Goal: Book appointment/travel/reservation

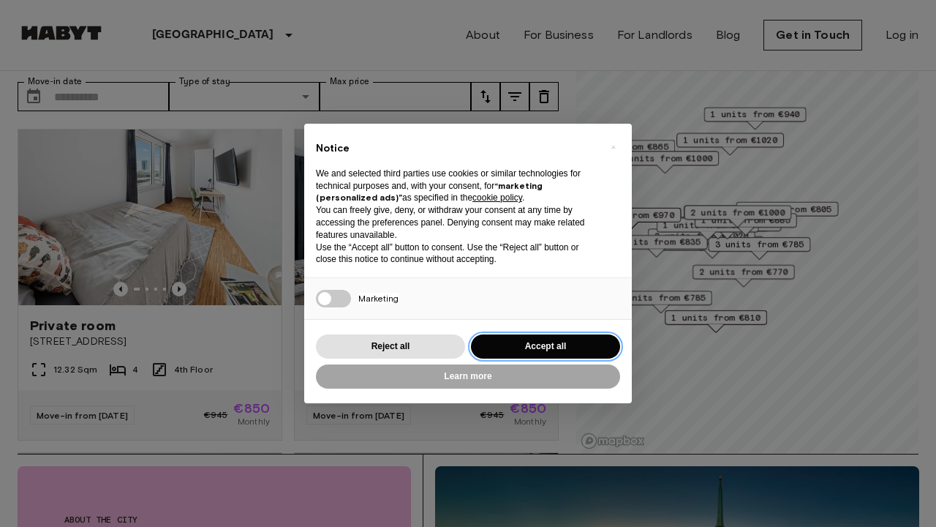
click at [571, 342] on button "Accept all" at bounding box center [545, 346] width 149 height 24
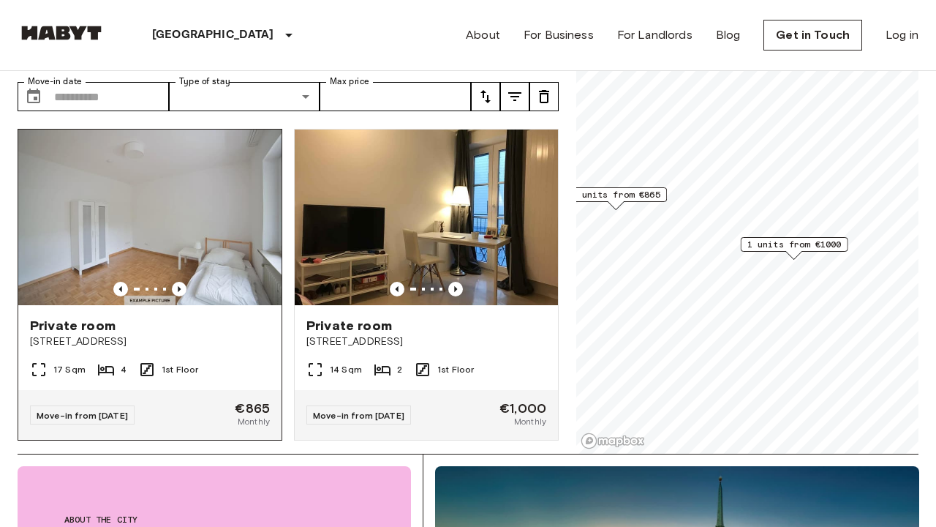
click at [229, 242] on img at bounding box center [149, 217] width 263 height 176
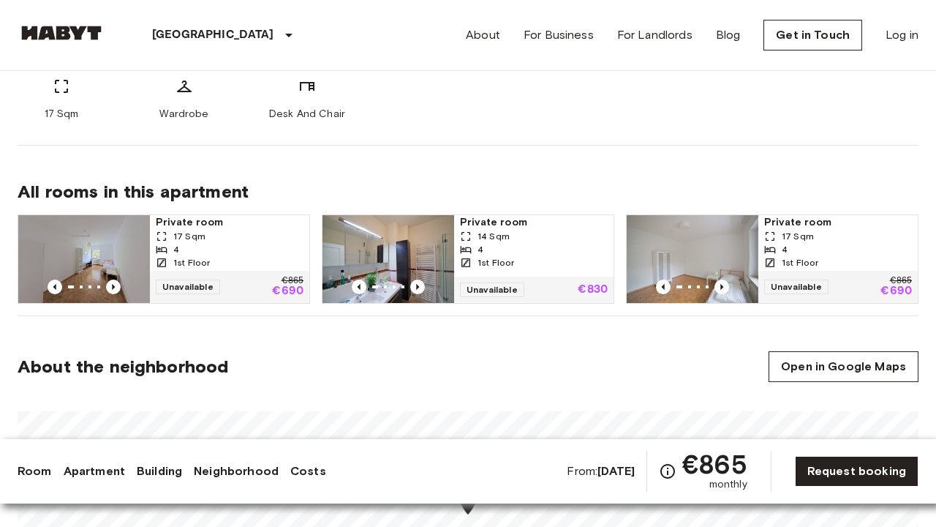
scroll to position [650, 0]
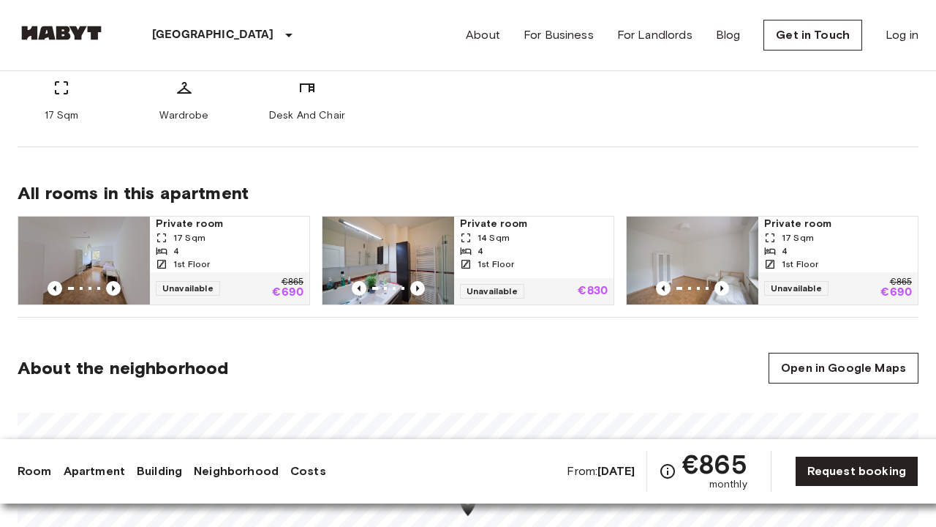
click at [800, 230] on span "Private room" at bounding box center [838, 224] width 148 height 15
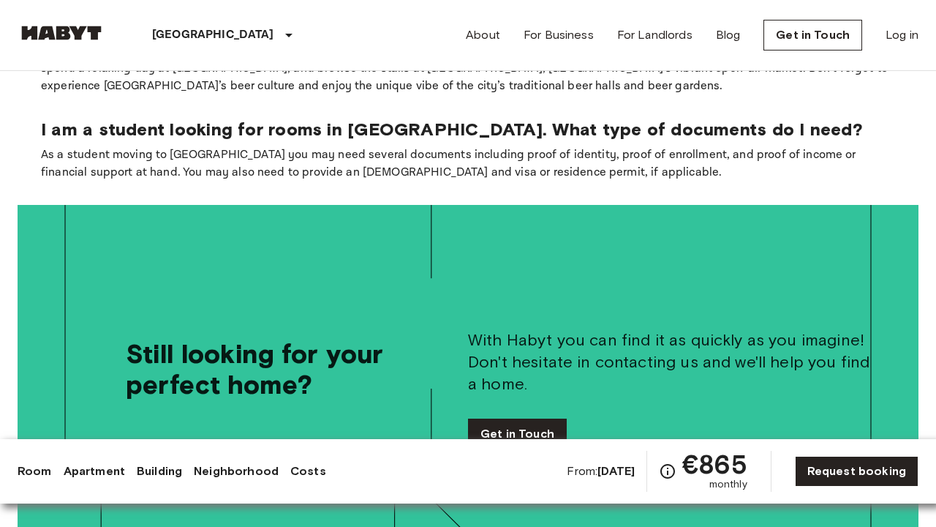
scroll to position [2559, 0]
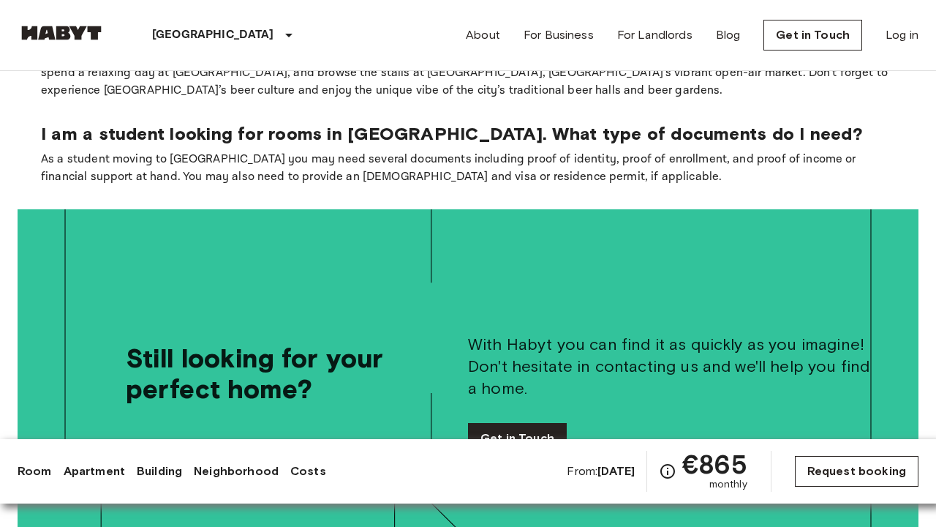
click at [857, 477] on link "Request booking" at bounding box center [857, 471] width 124 height 31
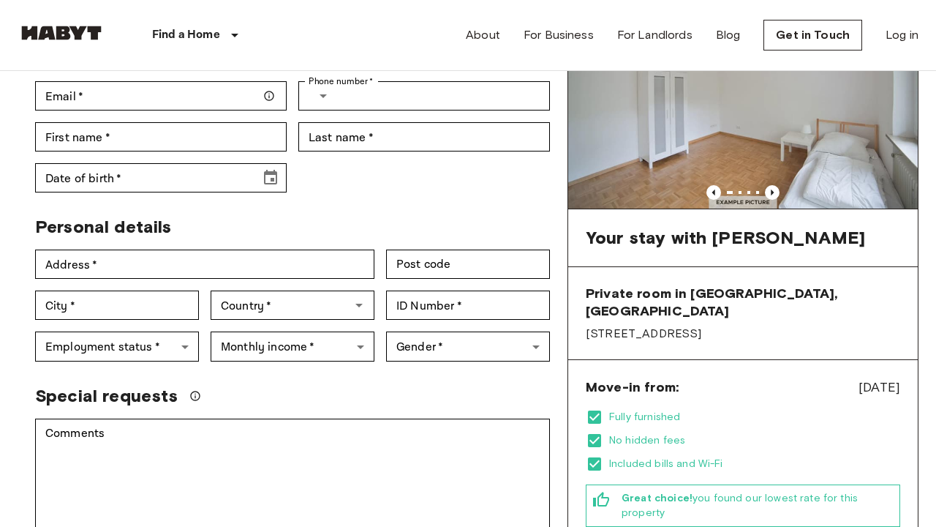
scroll to position [149, 0]
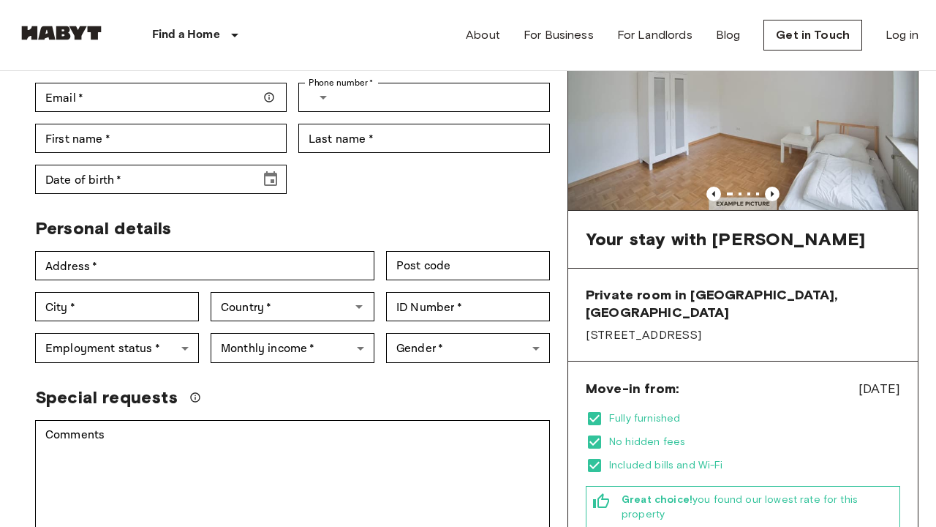
drag, startPoint x: 828, startPoint y: 372, endPoint x: 930, endPoint y: 369, distance: 101.7
click at [930, 369] on div "Back to details Private room in [GEOGRAPHIC_DATA], [GEOGRAPHIC_DATA] Account de…" at bounding box center [468, 437] width 936 height 1030
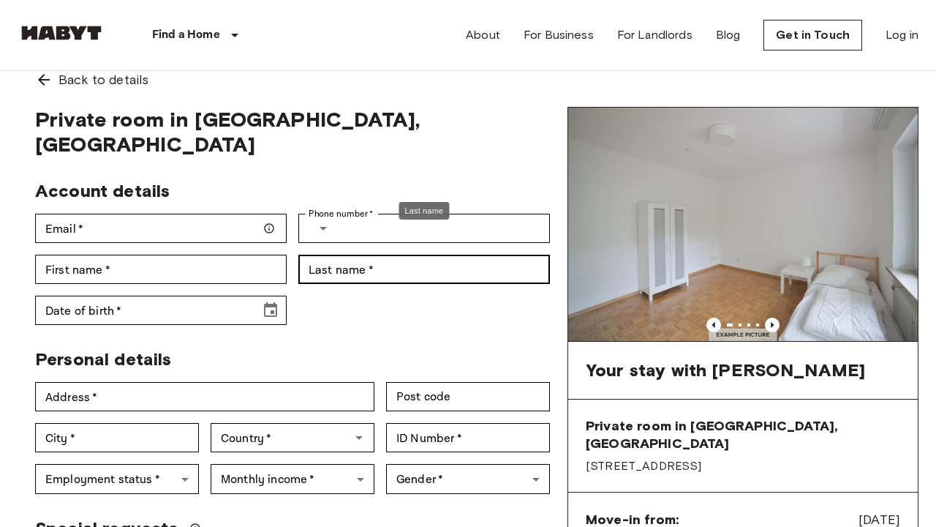
scroll to position [5, 0]
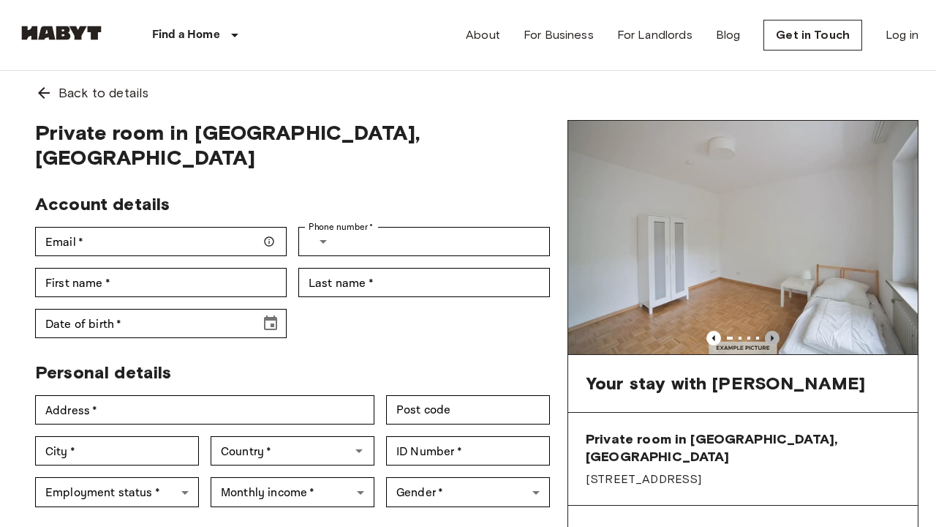
click at [778, 342] on icon "Previous image" at bounding box center [772, 338] width 15 height 15
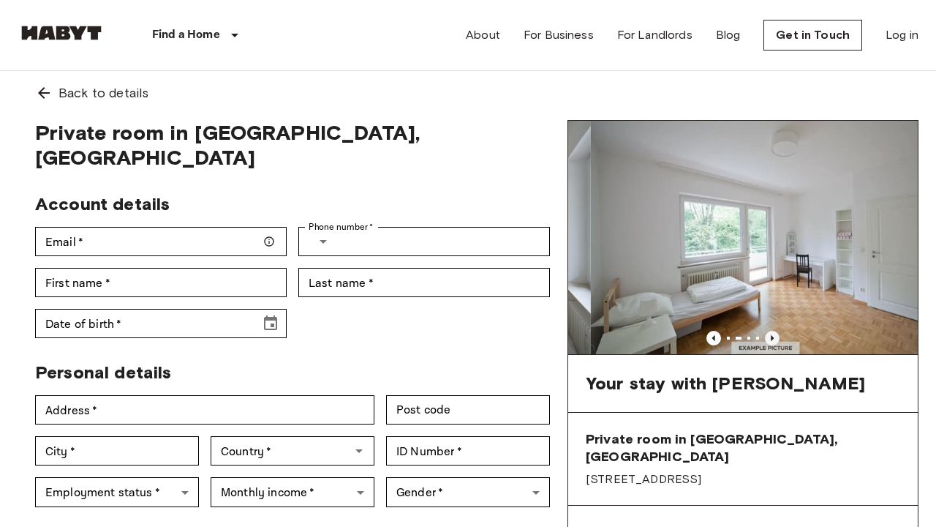
click at [778, 342] on icon "Previous image" at bounding box center [772, 338] width 15 height 15
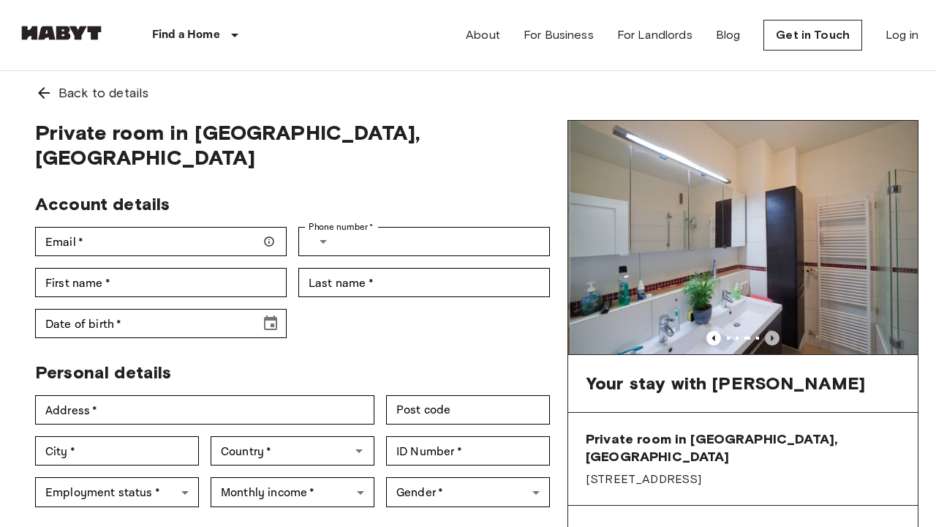
click at [778, 342] on icon "Previous image" at bounding box center [772, 338] width 15 height 15
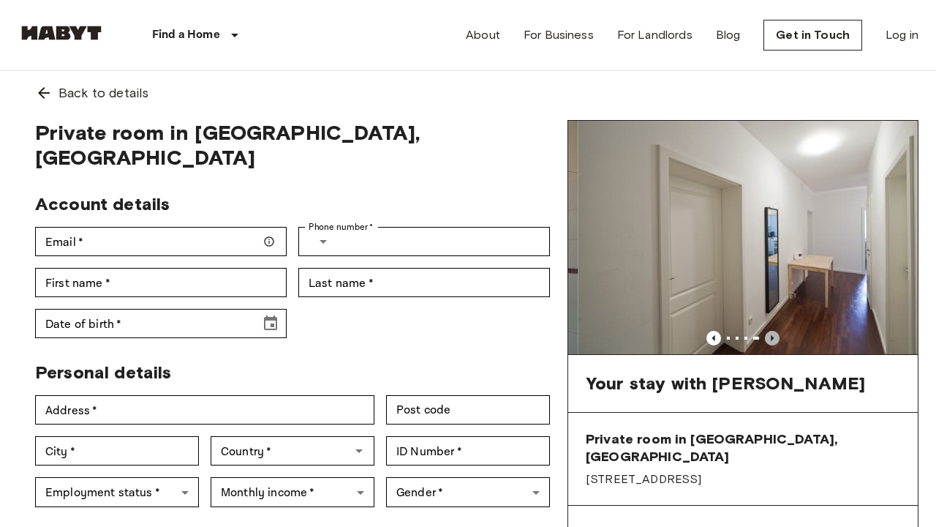
click at [778, 342] on icon "Previous image" at bounding box center [772, 338] width 15 height 15
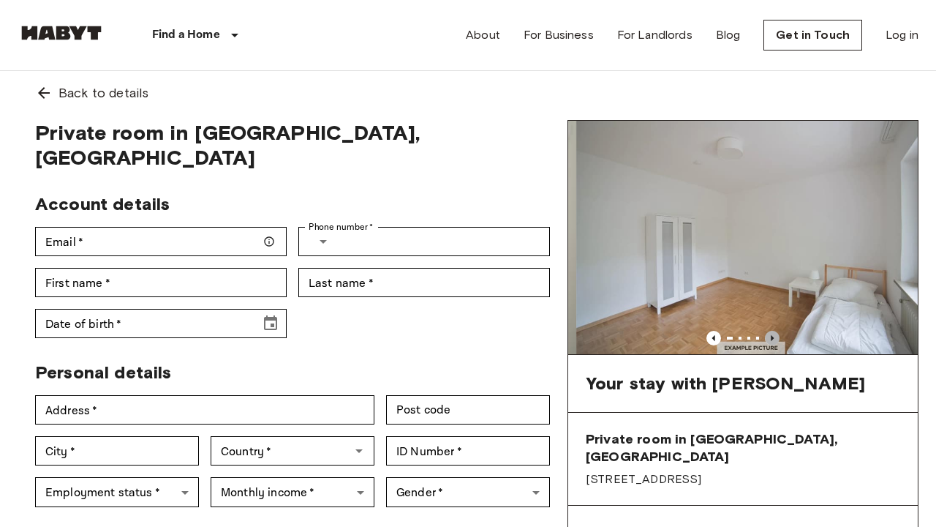
click at [778, 342] on icon "Previous image" at bounding box center [772, 338] width 15 height 15
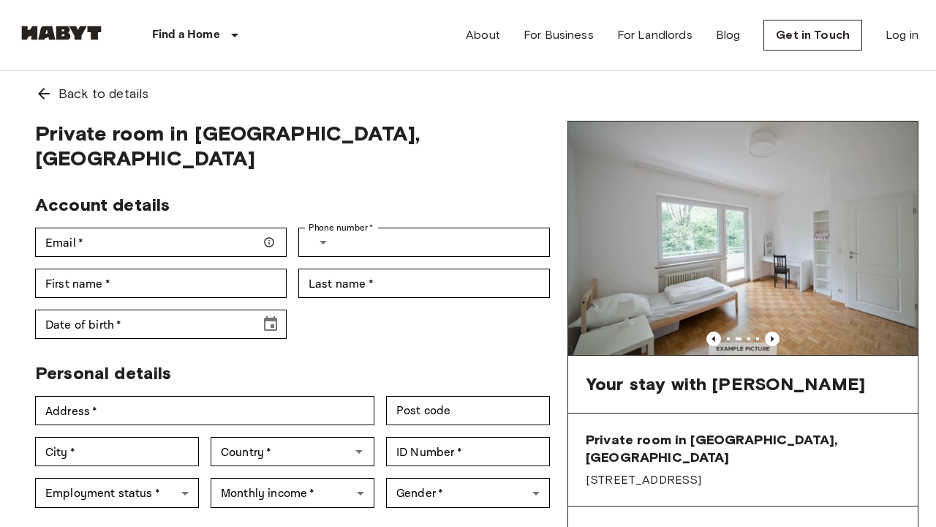
scroll to position [0, 0]
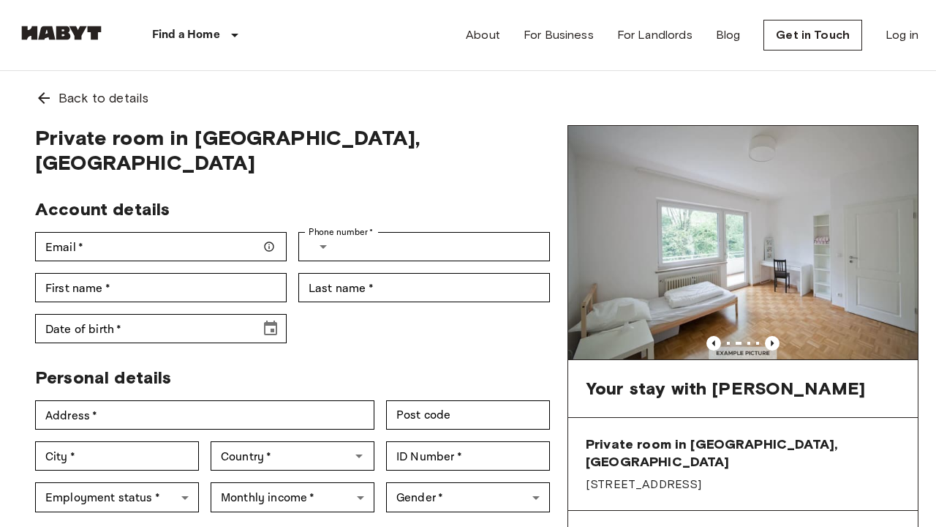
click at [70, 34] on img at bounding box center [62, 33] width 88 height 15
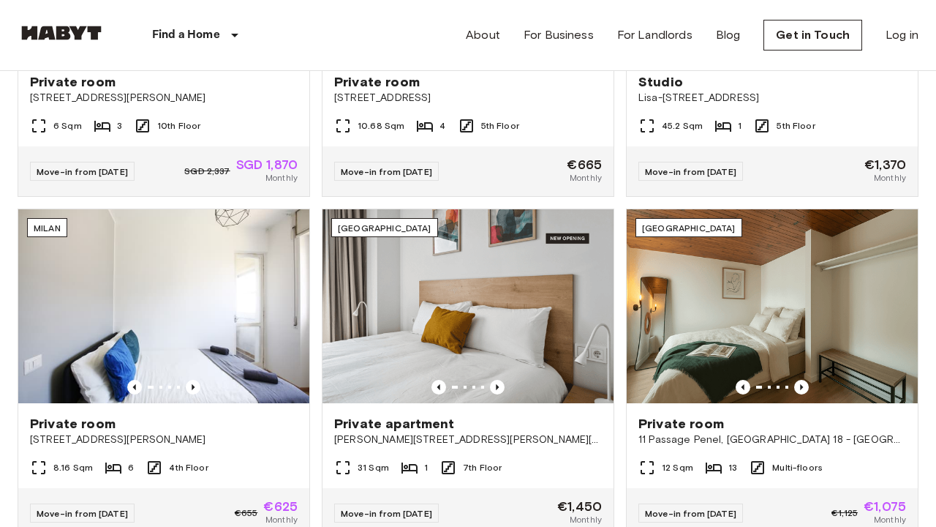
scroll to position [157, 0]
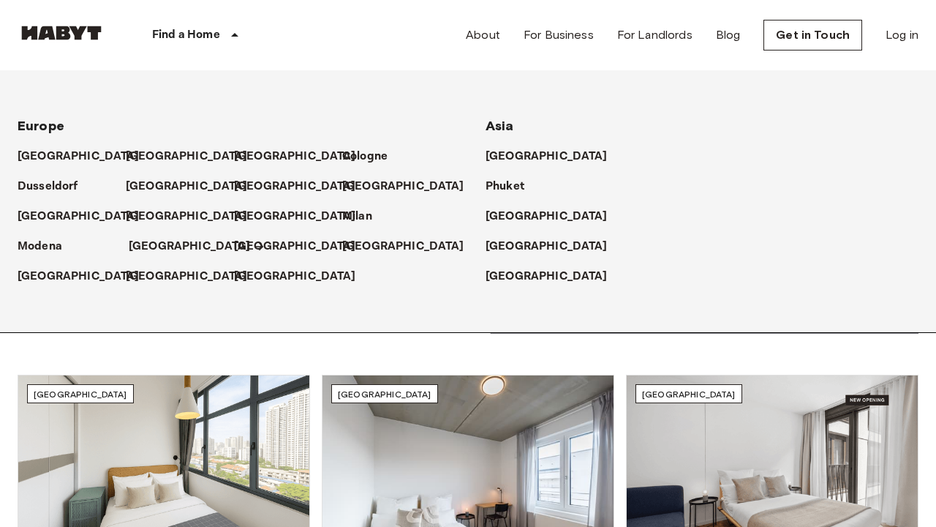
click at [148, 238] on p "[GEOGRAPHIC_DATA]" at bounding box center [190, 247] width 122 height 18
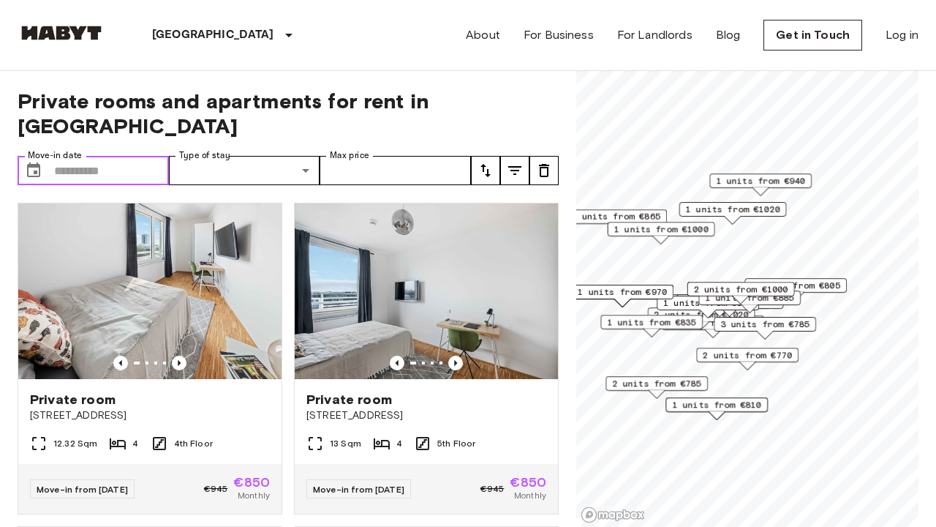
click at [132, 156] on input "Move-in date" at bounding box center [111, 170] width 115 height 29
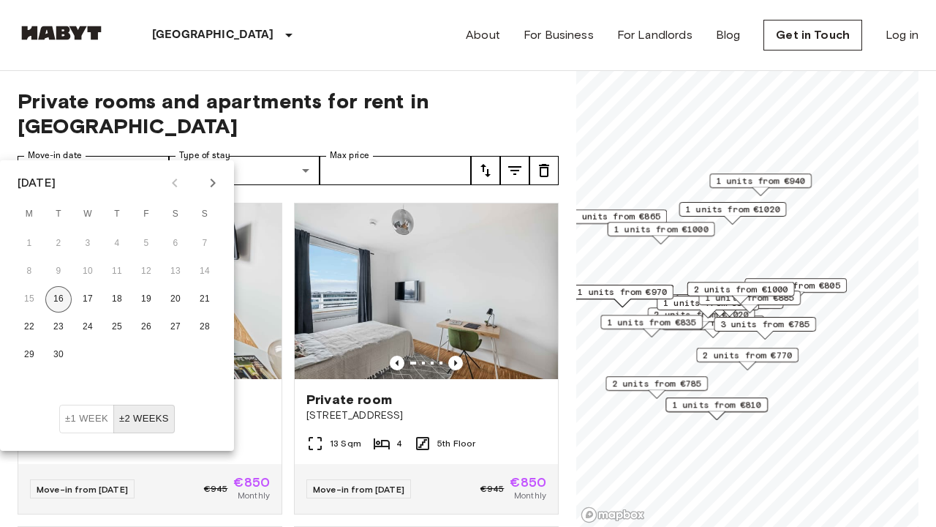
click at [61, 299] on button "16" at bounding box center [58, 299] width 26 height 26
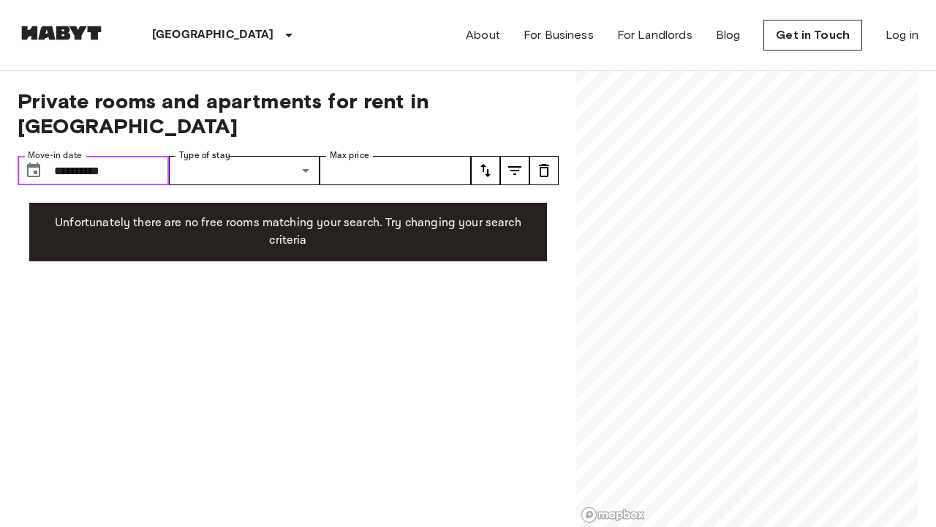
click at [99, 156] on input "**********" at bounding box center [111, 170] width 115 height 29
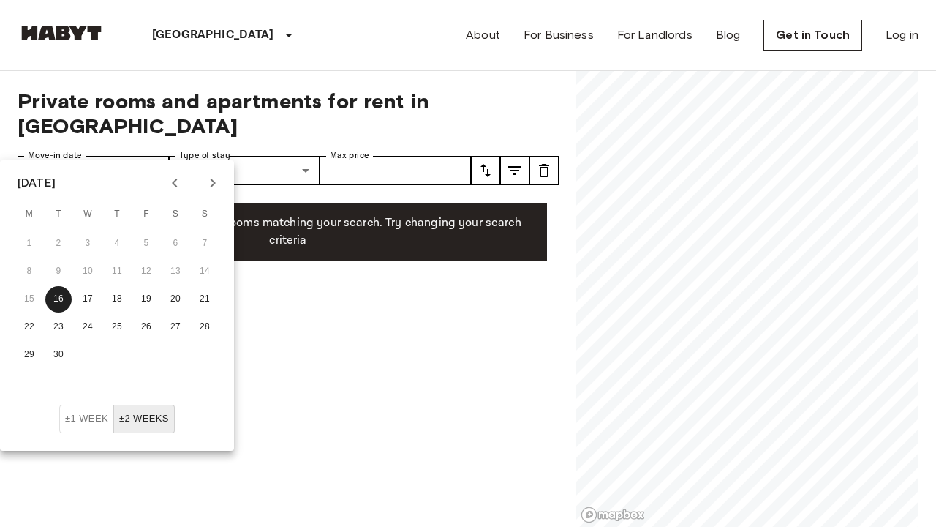
click at [105, 415] on button "±1 week" at bounding box center [86, 419] width 55 height 29
click at [66, 349] on button "30" at bounding box center [58, 355] width 26 height 26
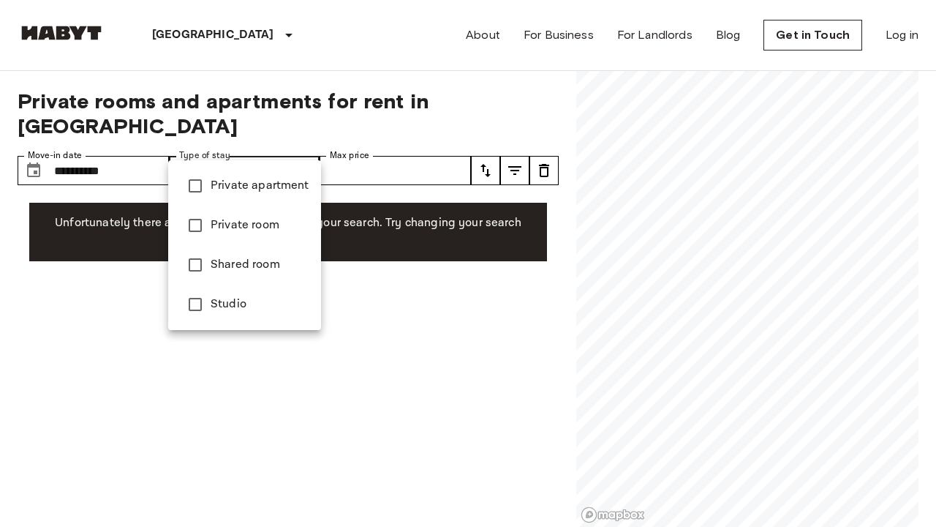
click at [135, 148] on div at bounding box center [468, 263] width 936 height 527
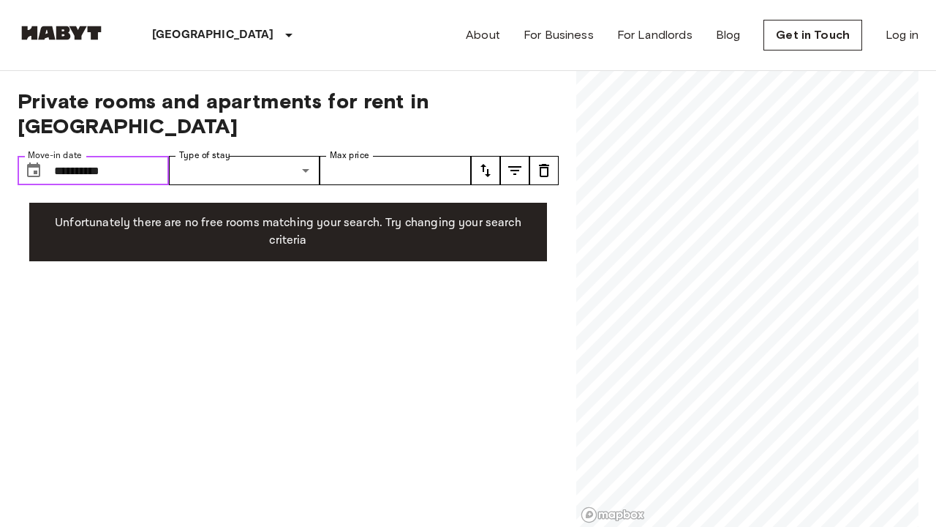
click at [110, 156] on input "**********" at bounding box center [111, 170] width 115 height 29
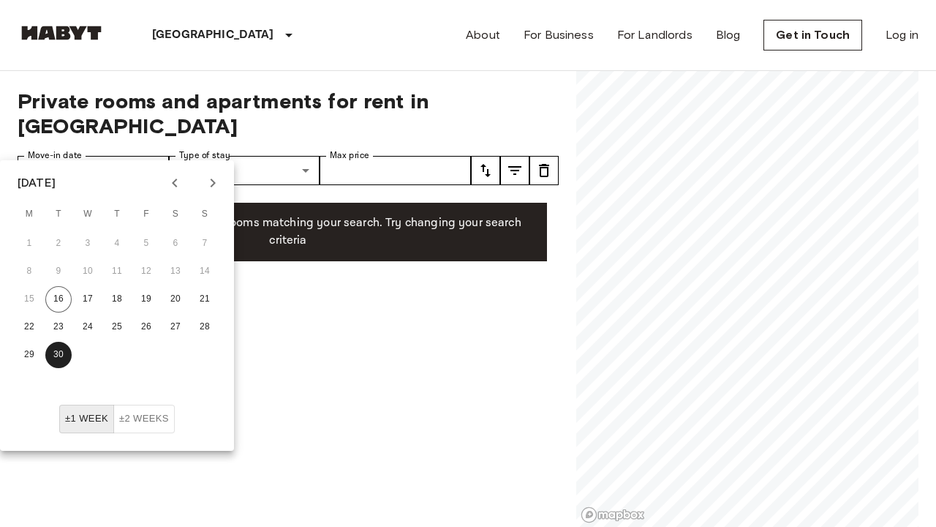
click at [214, 182] on icon "Next month" at bounding box center [213, 182] width 5 height 9
click at [83, 246] on button "1" at bounding box center [88, 243] width 26 height 26
type input "**********"
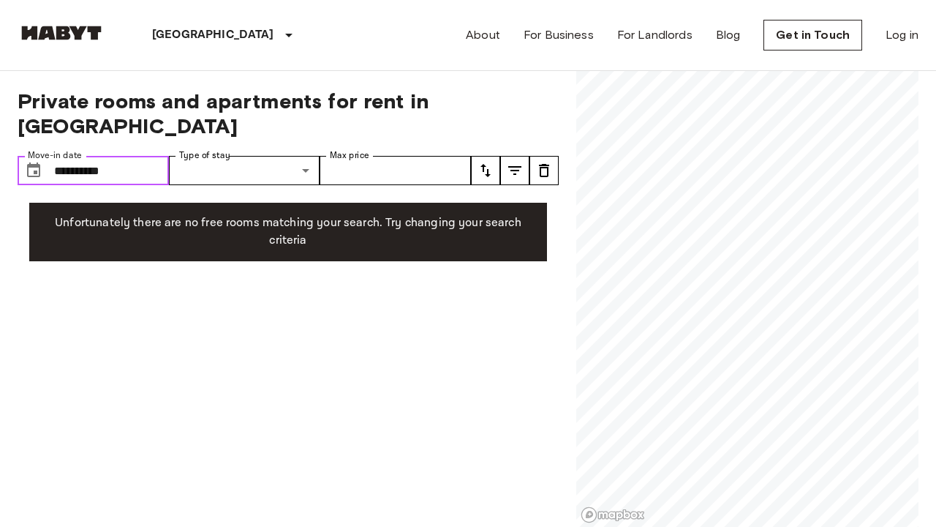
click at [129, 156] on input "**********" at bounding box center [111, 170] width 115 height 29
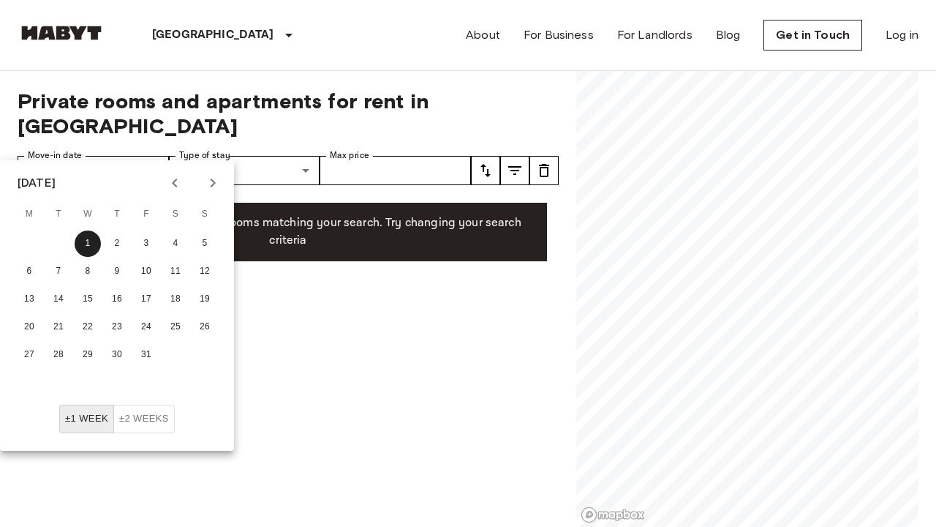
click at [143, 418] on button "±2 weeks" at bounding box center [143, 419] width 61 height 29
click at [150, 427] on button "±2 weeks" at bounding box center [143, 419] width 61 height 29
click at [539, 162] on icon "tune" at bounding box center [544, 171] width 18 height 18
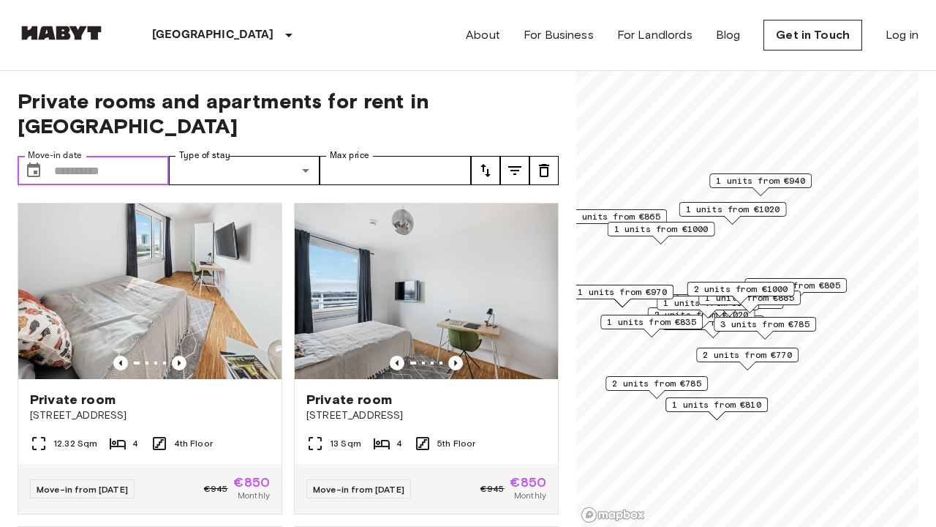
click at [129, 156] on input "Move-in date" at bounding box center [111, 170] width 115 height 29
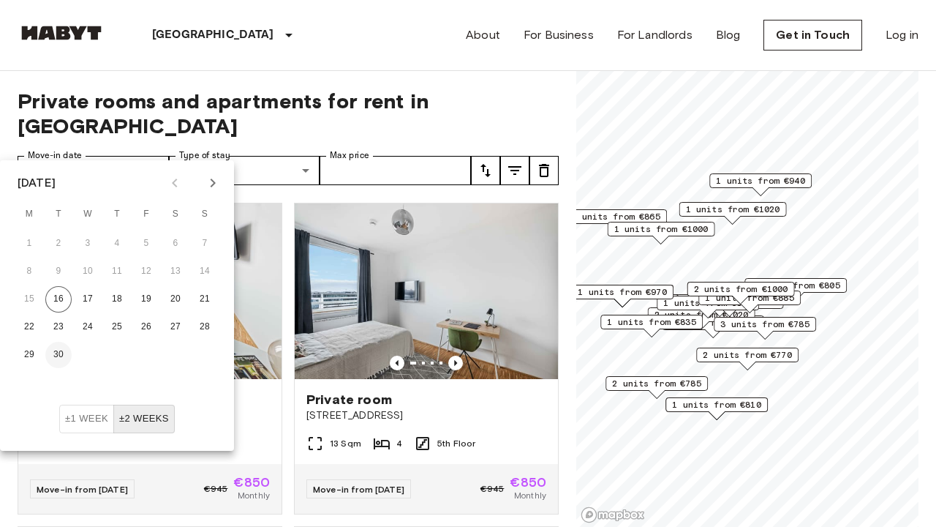
click at [58, 354] on button "30" at bounding box center [58, 355] width 26 height 26
type input "**********"
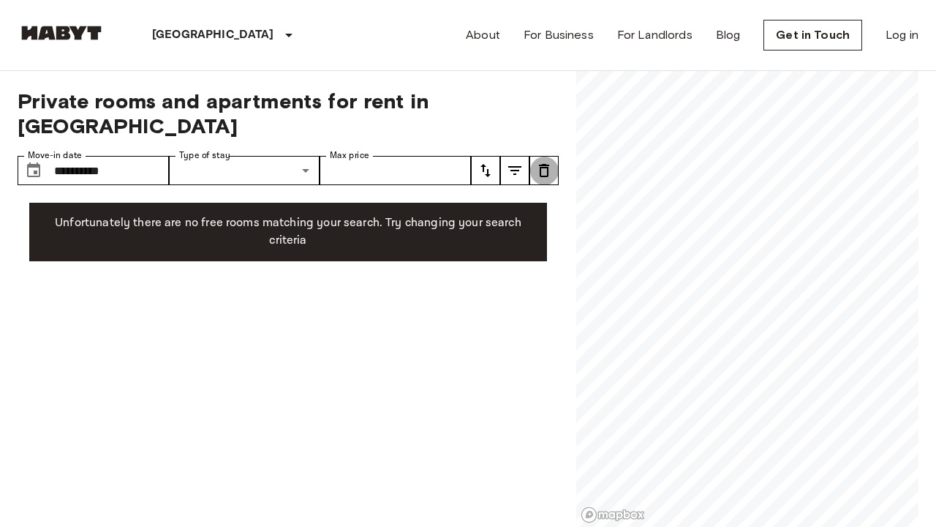
click at [546, 156] on button "tune" at bounding box center [544, 170] width 29 height 29
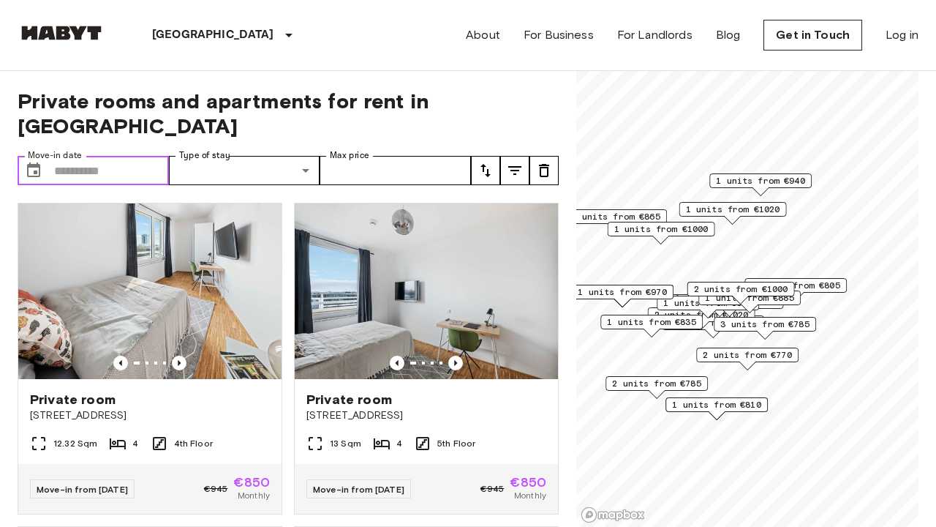
click at [82, 159] on input "Move-in date" at bounding box center [111, 170] width 115 height 29
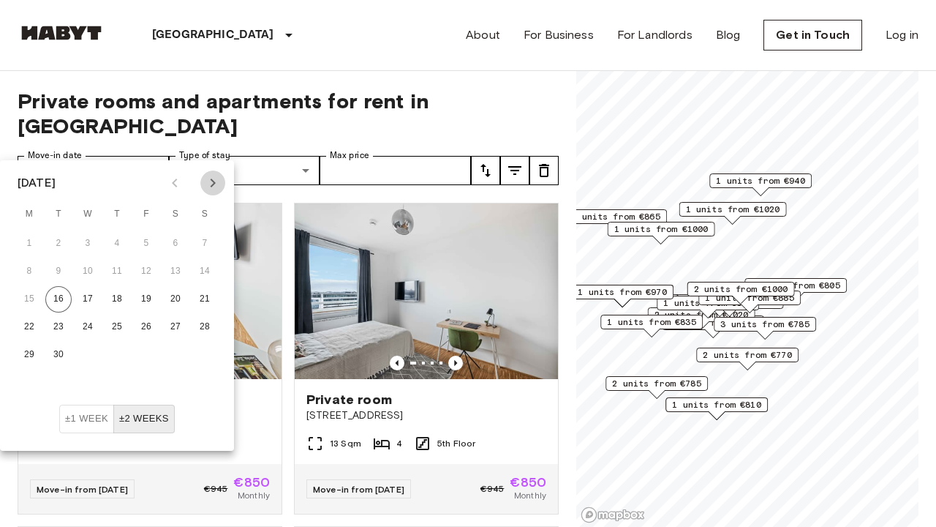
click at [212, 183] on icon "Next month" at bounding box center [213, 183] width 18 height 18
click at [146, 364] on button "31" at bounding box center [146, 355] width 26 height 26
type input "**********"
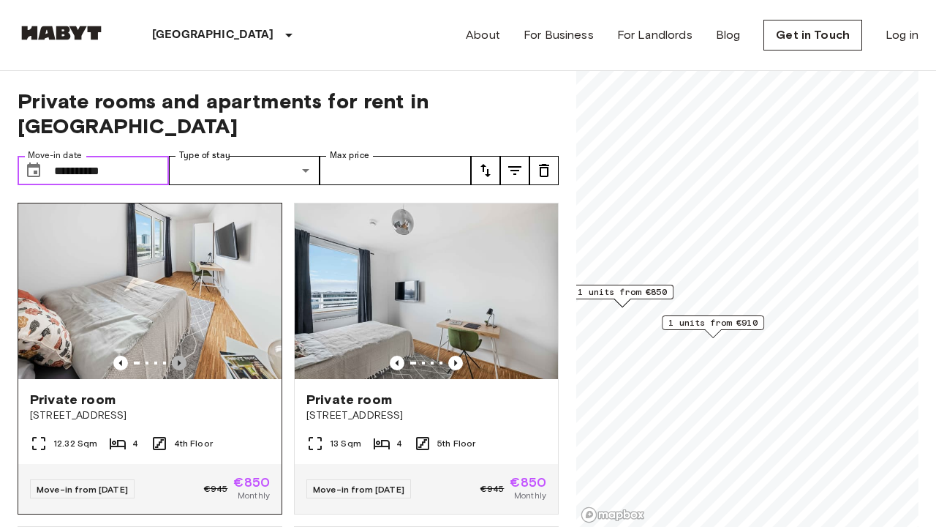
click at [183, 355] on icon "Previous image" at bounding box center [179, 362] width 15 height 15
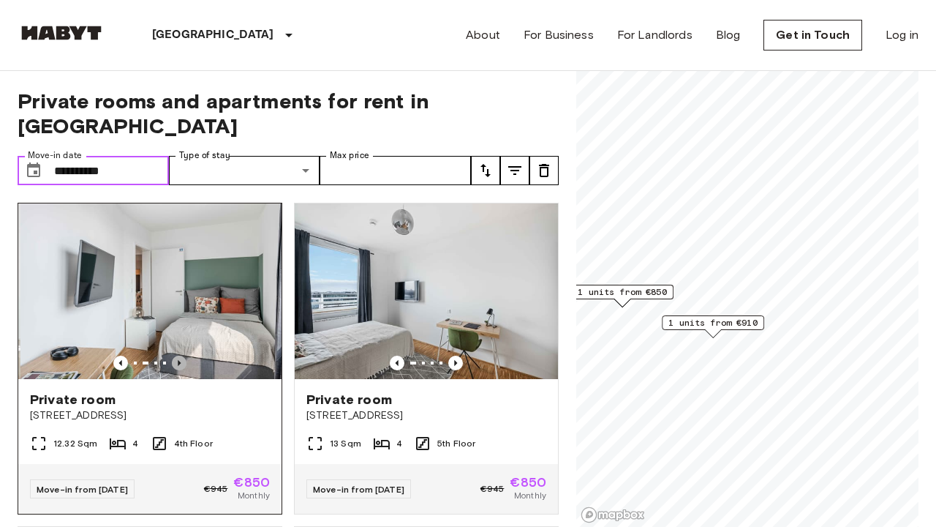
click at [182, 355] on icon "Previous image" at bounding box center [179, 362] width 15 height 15
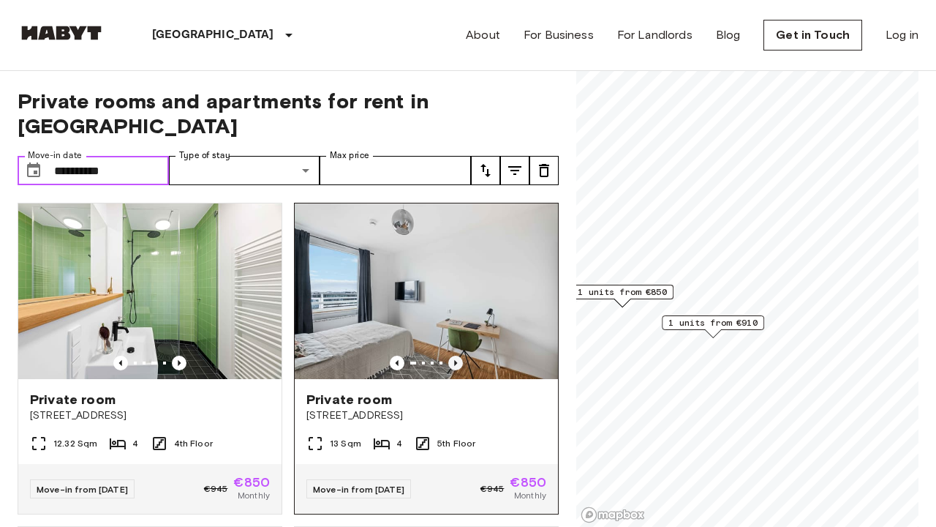
click at [454, 355] on icon "Previous image" at bounding box center [455, 362] width 15 height 15
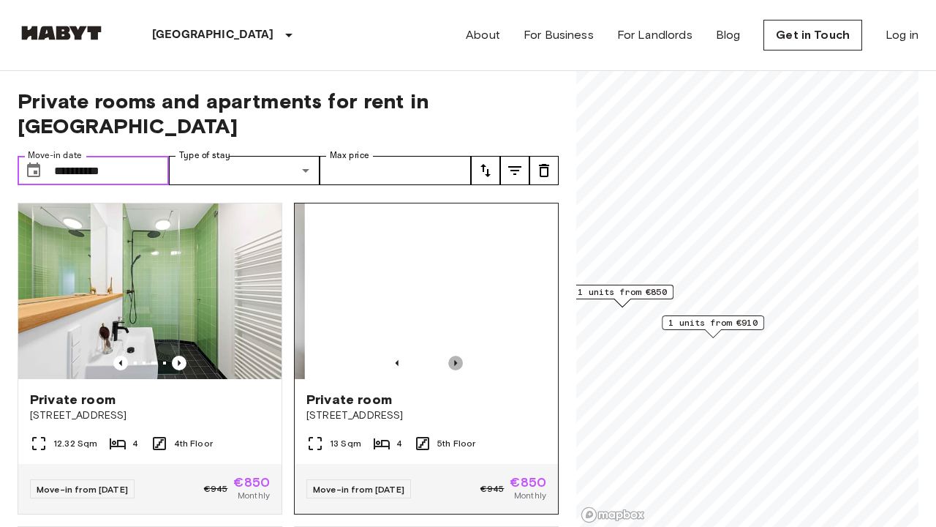
click at [454, 355] on icon "Previous image" at bounding box center [455, 362] width 15 height 15
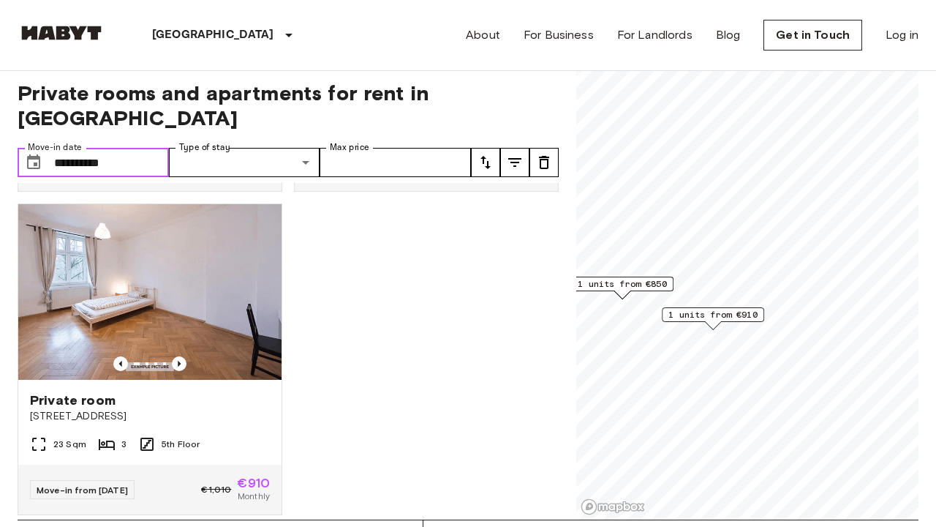
scroll to position [10, 0]
